Goal: Find contact information: Find contact information

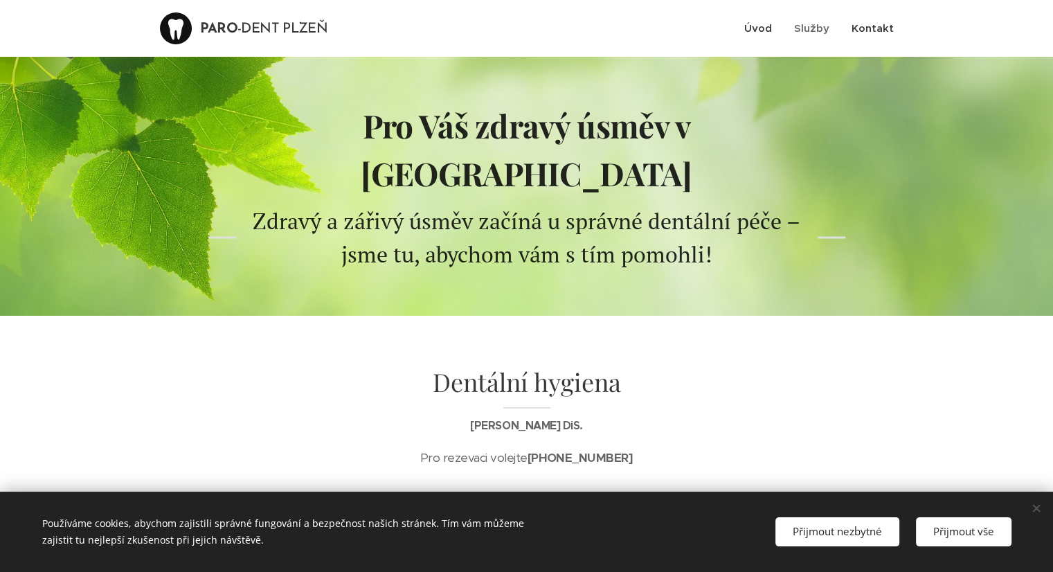
click at [859, 31] on span "Kontakt" at bounding box center [873, 27] width 42 height 13
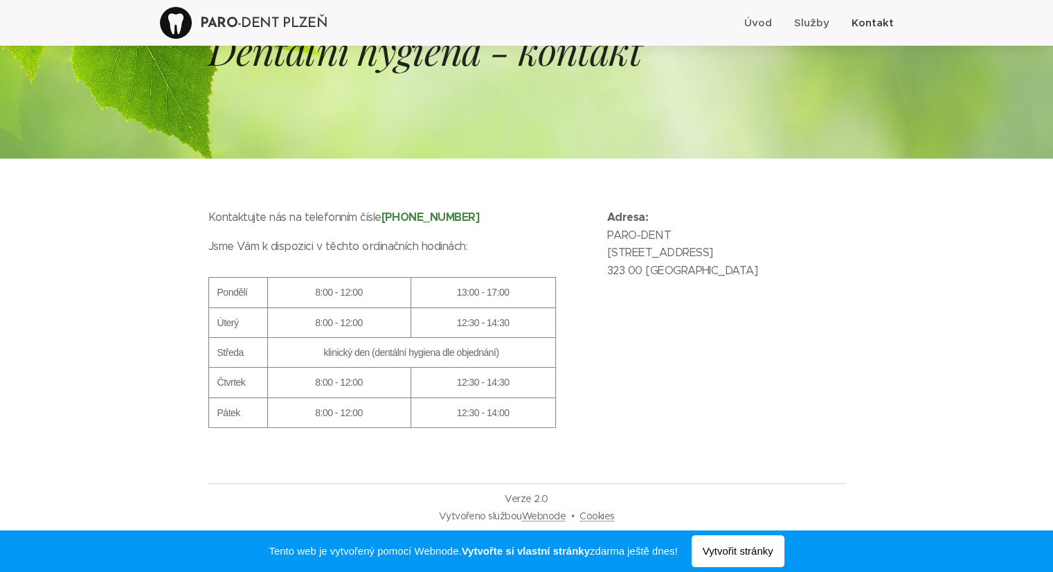
scroll to position [116, 0]
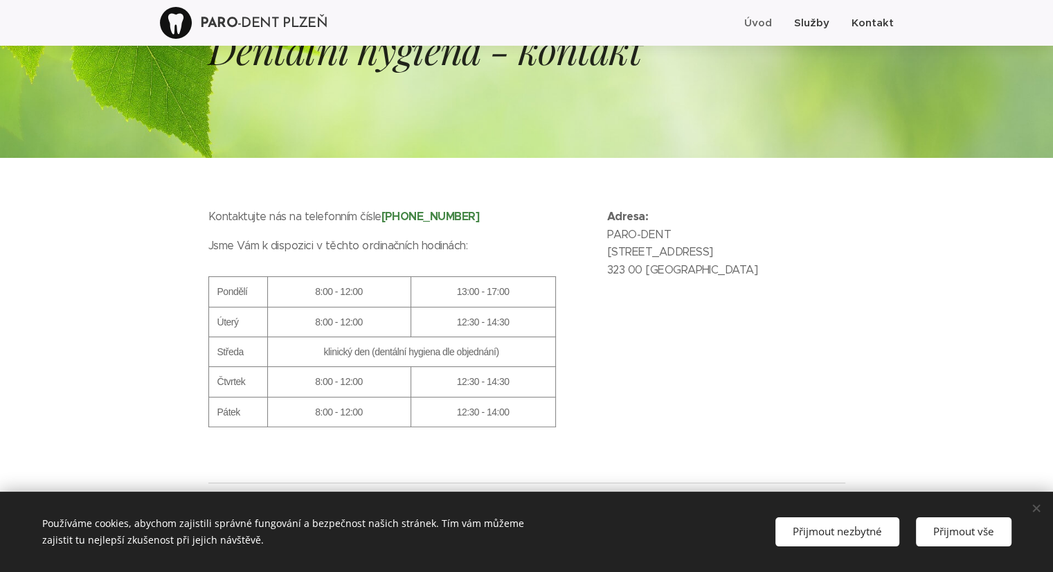
click at [806, 26] on span "Služby" at bounding box center [811, 22] width 35 height 13
click at [755, 25] on span "Úvod" at bounding box center [758, 22] width 28 height 13
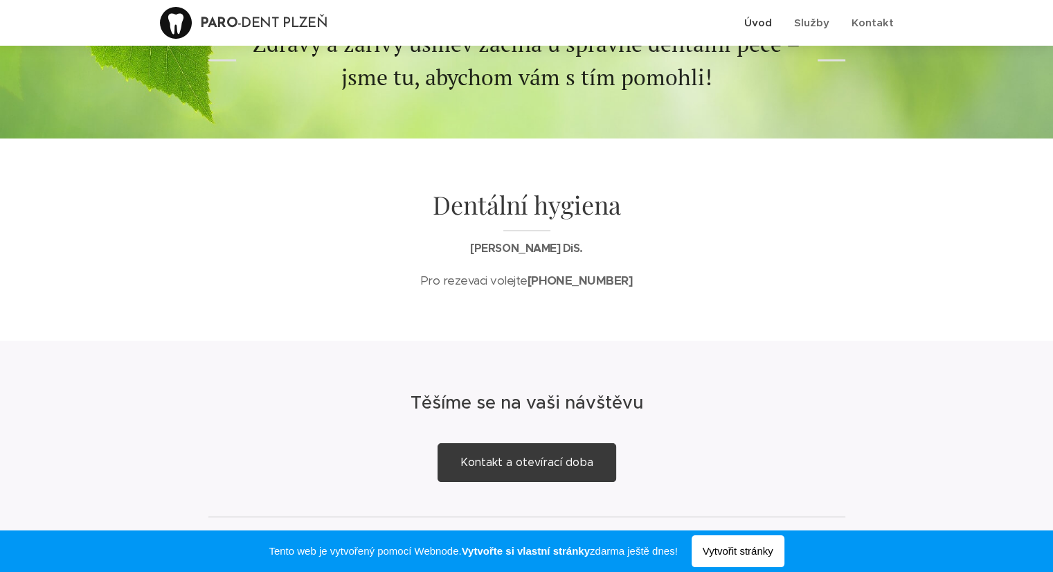
scroll to position [219, 0]
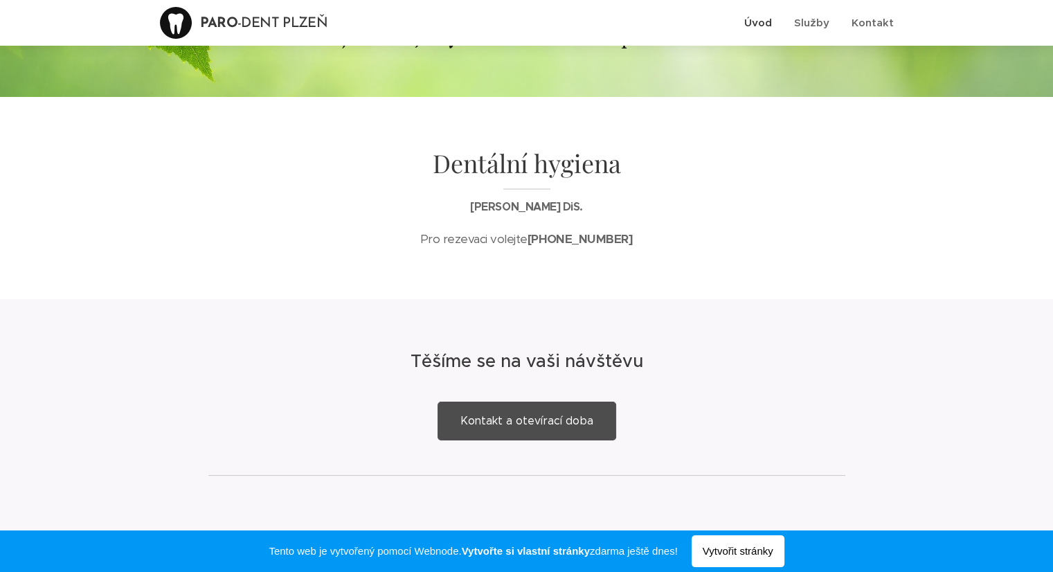
click at [576, 402] on link "Kontakt a otevírací doba" at bounding box center [527, 421] width 179 height 39
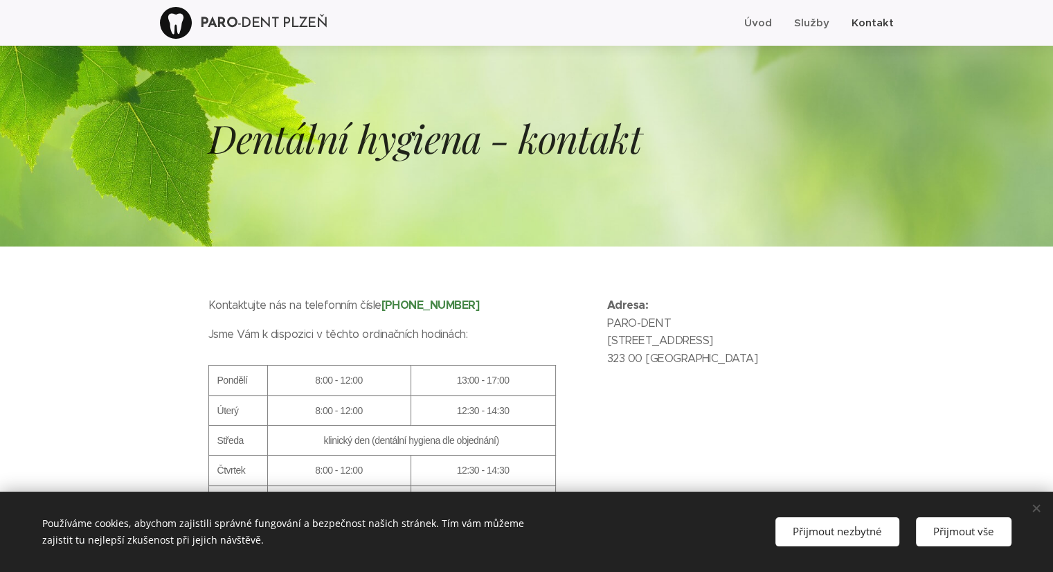
scroll to position [55, 0]
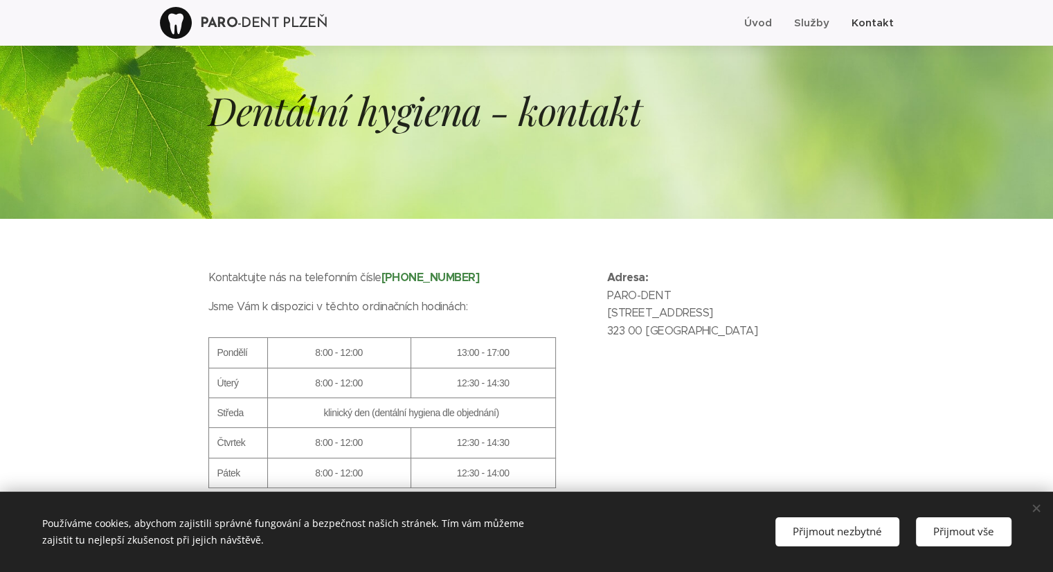
click at [192, 17] on div at bounding box center [176, 23] width 32 height 32
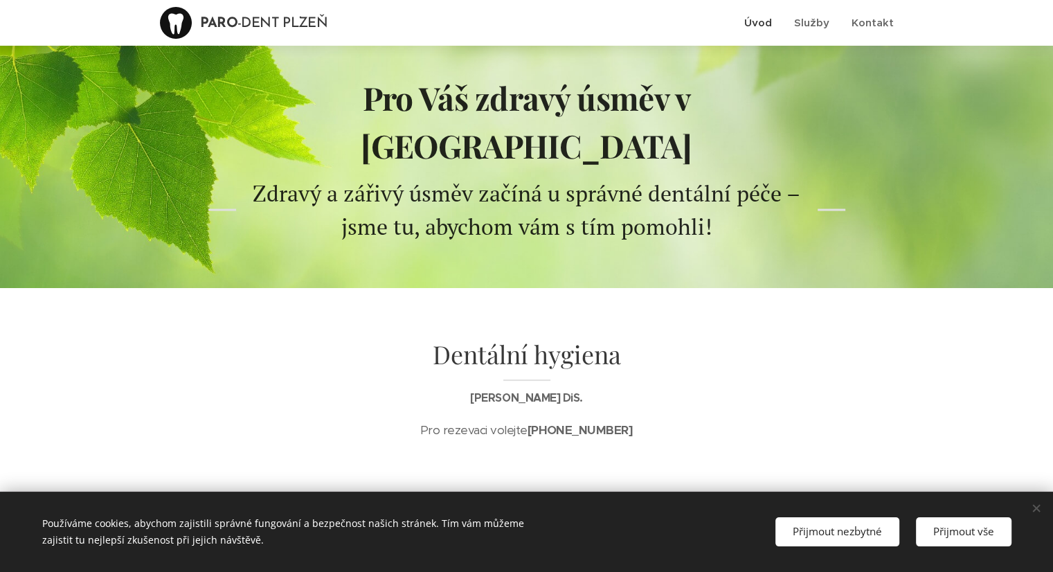
scroll to position [55, 0]
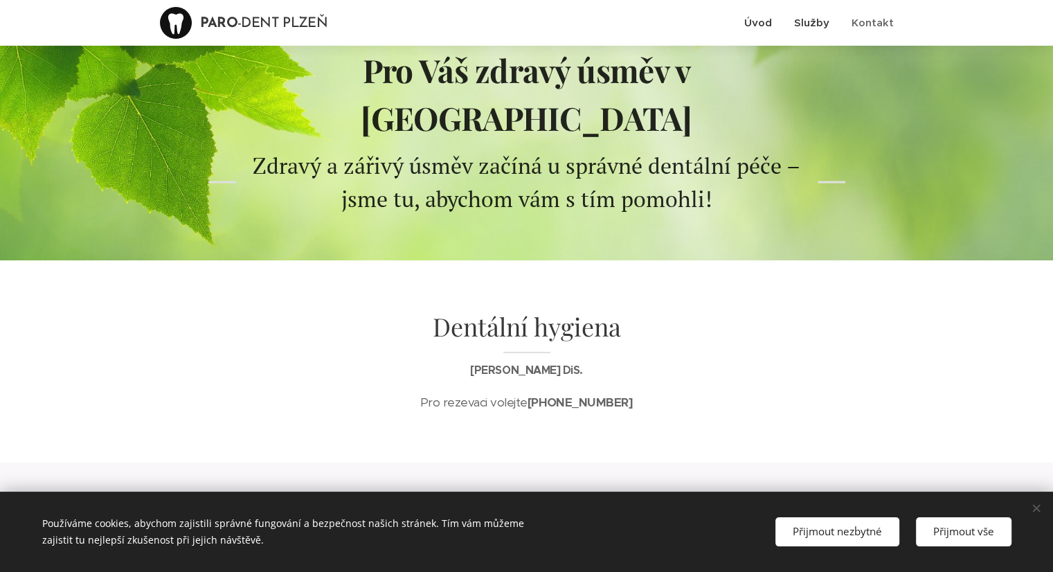
click at [817, 26] on span "Služby" at bounding box center [811, 22] width 35 height 13
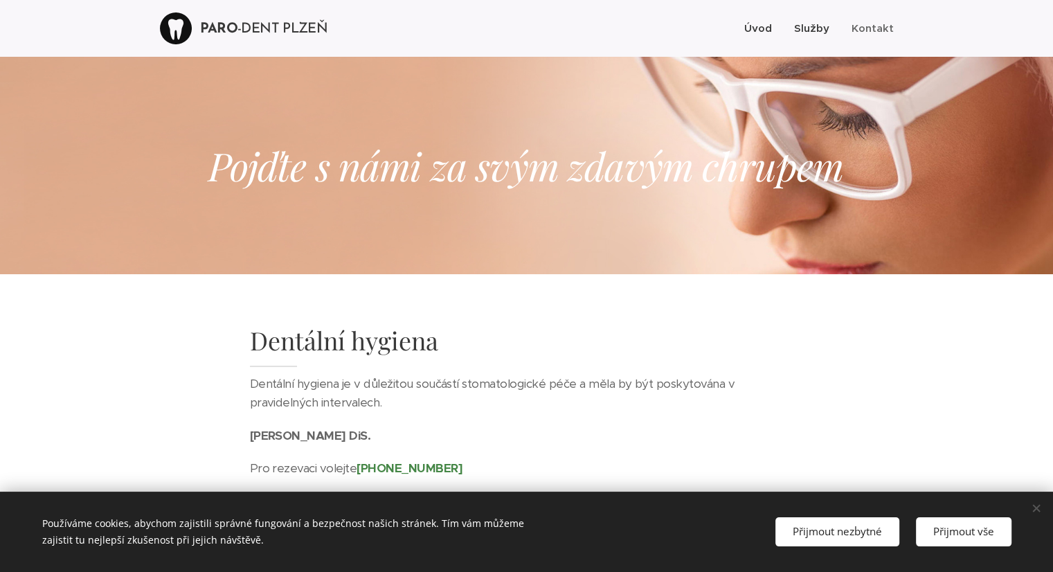
click at [755, 24] on span "Úvod" at bounding box center [758, 27] width 28 height 13
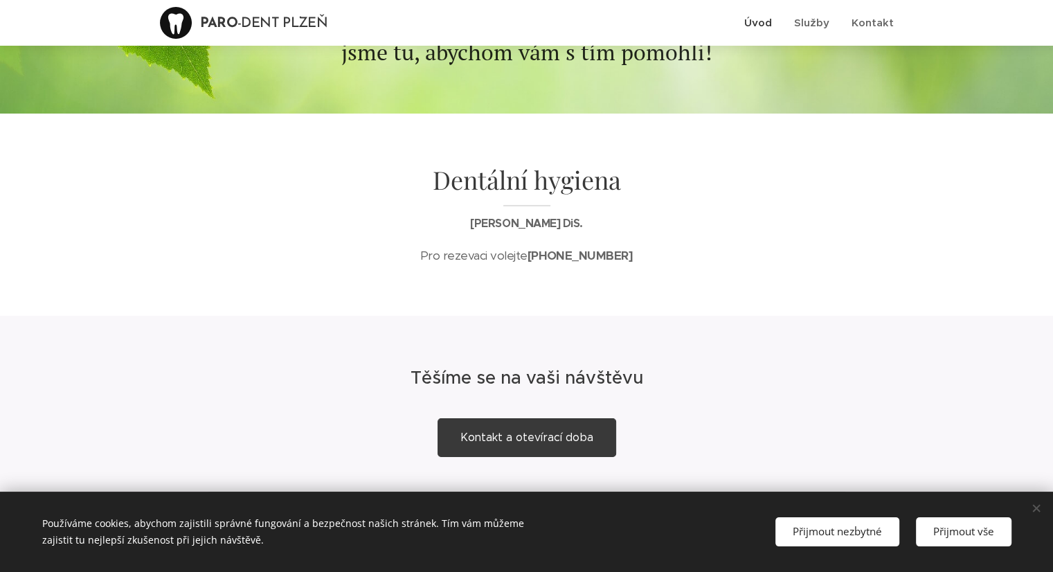
scroll to position [219, 0]
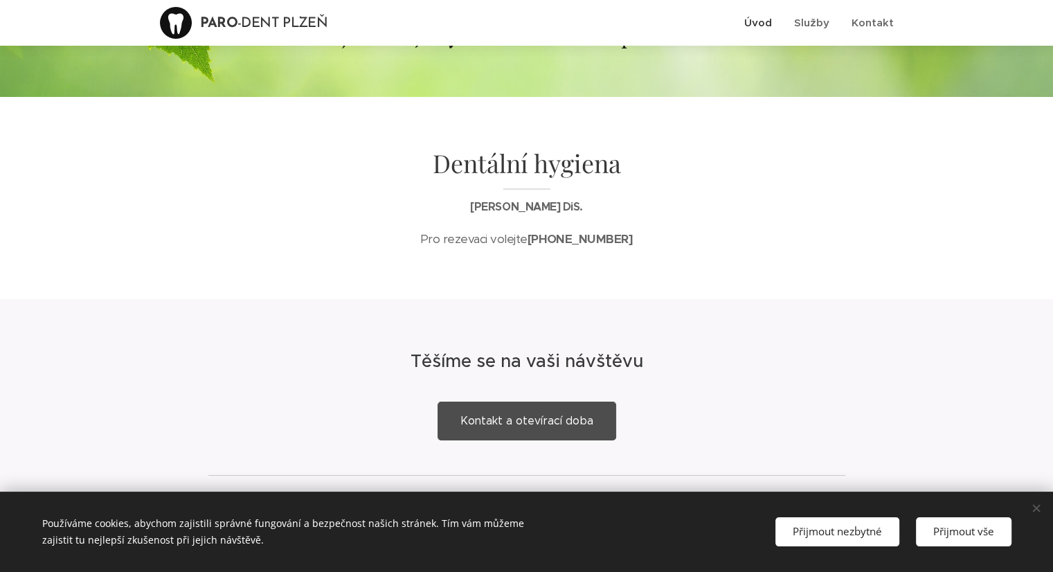
click at [523, 414] on span "Kontakt a otevírací doba" at bounding box center [526, 420] width 133 height 13
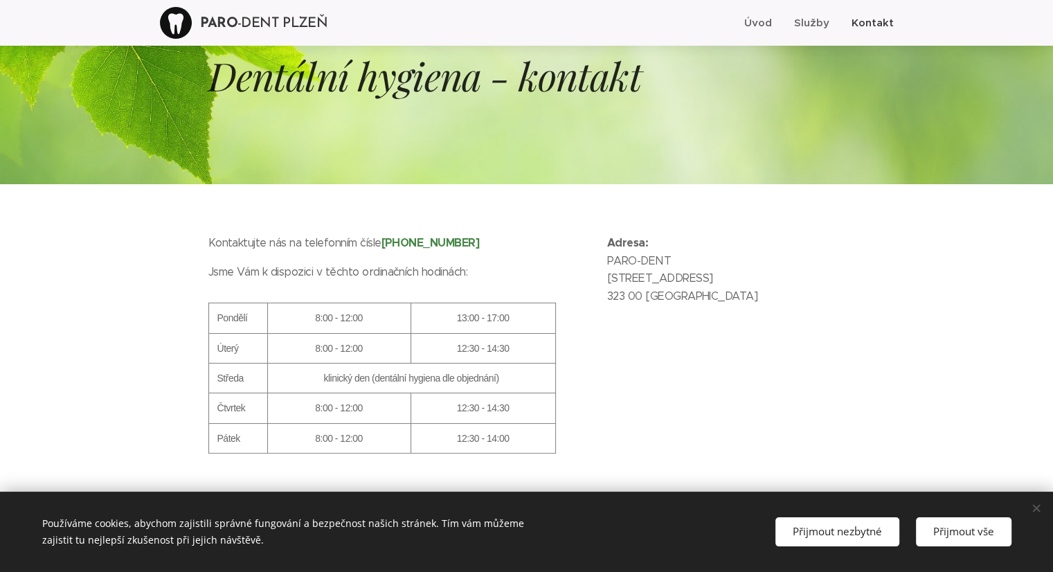
scroll to position [89, 0]
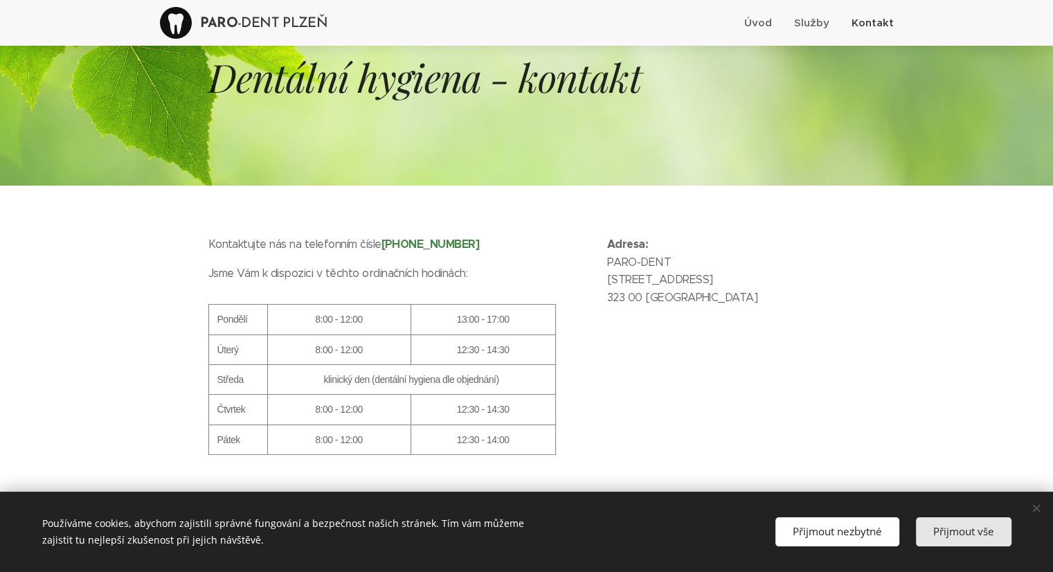
click at [965, 532] on span "Přijmout vše" at bounding box center [963, 531] width 61 height 14
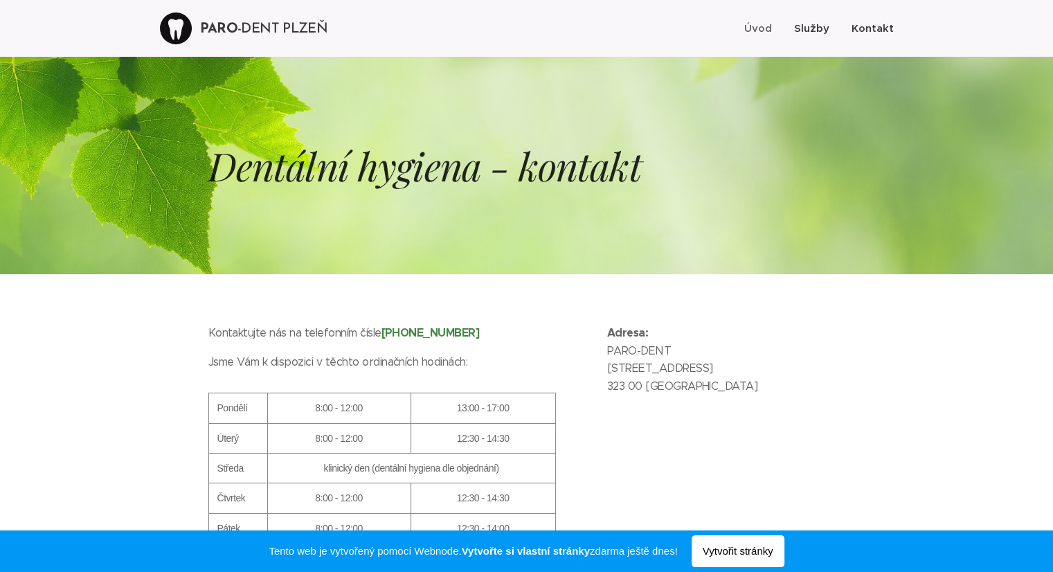
click at [822, 35] on link "Služby" at bounding box center [811, 28] width 57 height 35
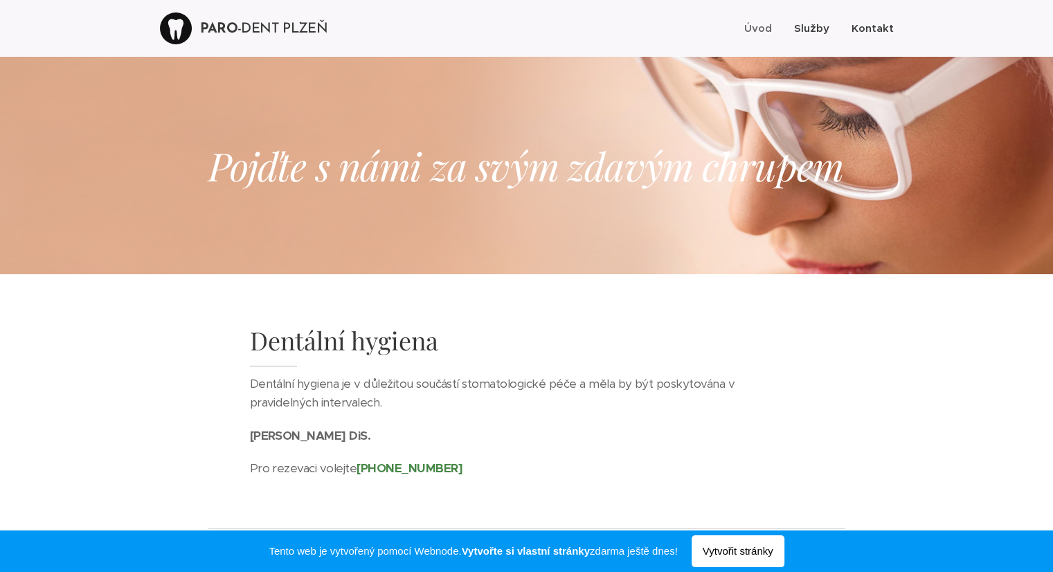
click at [870, 31] on span "Kontakt" at bounding box center [873, 27] width 42 height 13
